Goal: Check status

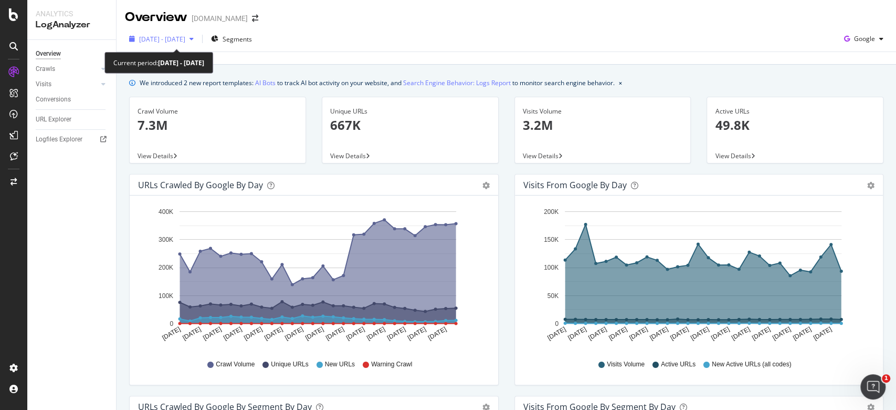
click at [185, 36] on span "[DATE] - [DATE]" at bounding box center [162, 39] width 46 height 9
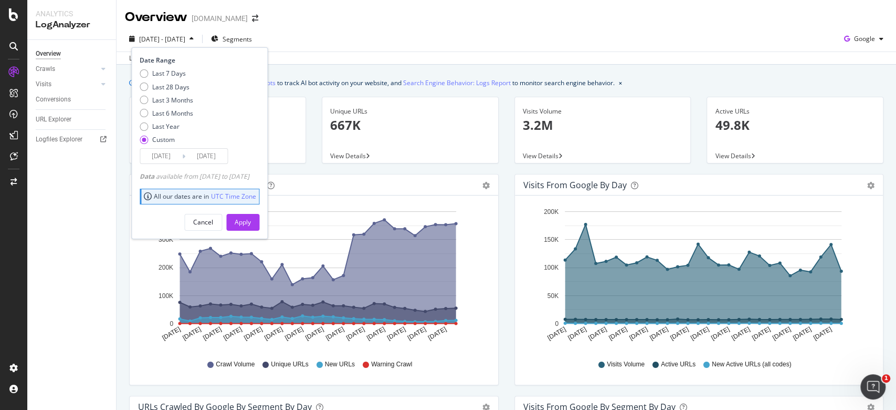
click at [185, 36] on span "[DATE] - [DATE]" at bounding box center [162, 39] width 46 height 9
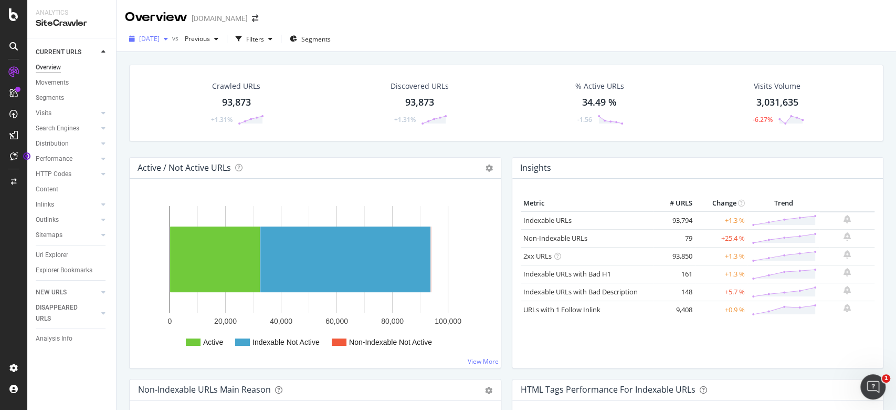
click at [155, 38] on span "2025 Sep. 21st" at bounding box center [149, 38] width 20 height 9
click at [546, 32] on div "2025 Sep. 21st vs Previous Filters Segments" at bounding box center [507, 40] width 780 height 21
click at [499, 147] on div "Crawled URLs 93,873 +1.31% Discovered URLs 93,873 +1.31% % Active URLs 34.49 % …" at bounding box center [506, 111] width 765 height 92
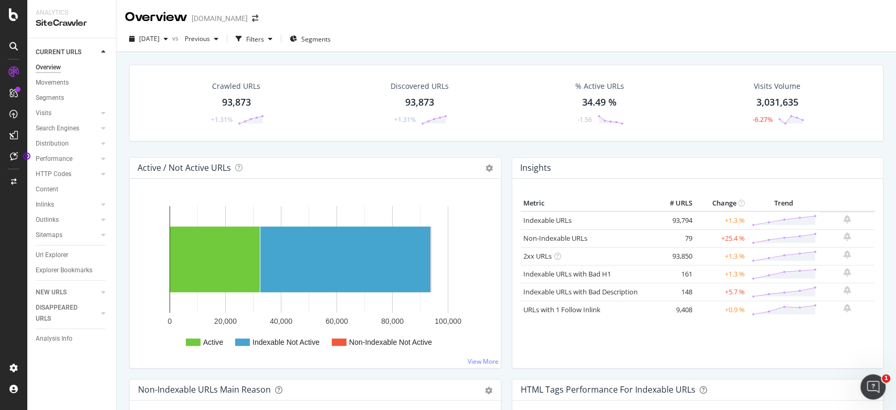
click at [505, 145] on div "Crawled URLs 93,873 +1.31% Discovered URLs 93,873 +1.31% % Active URLs 34.49 % …" at bounding box center [506, 111] width 765 height 92
click at [505, 153] on div "Crawled URLs 93,873 +1.31% Discovered URLs 93,873 +1.31% % Active URLs 34.49 % …" at bounding box center [506, 111] width 765 height 92
